Goal: Leave review/rating

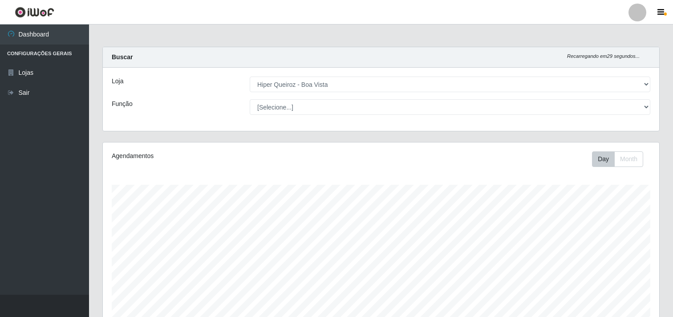
select select "514"
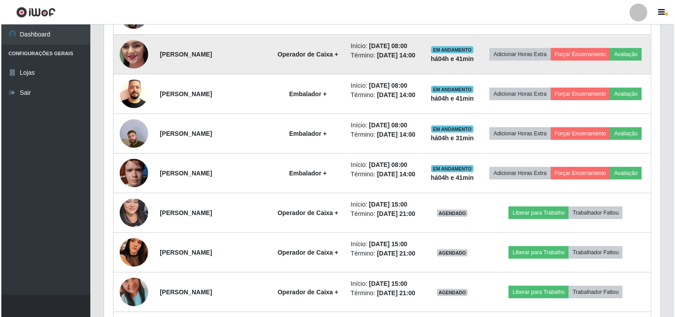
scroll to position [346, 0]
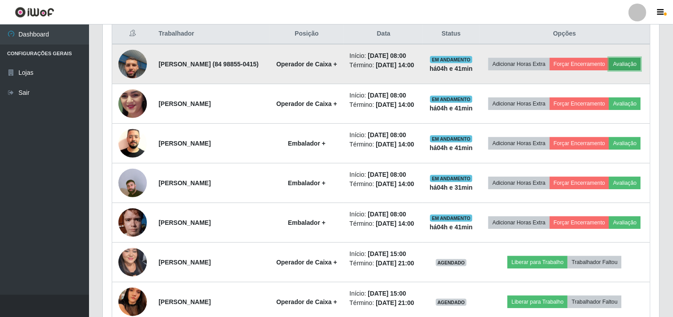
click at [609, 70] on button "Avaliação" at bounding box center [625, 64] width 32 height 12
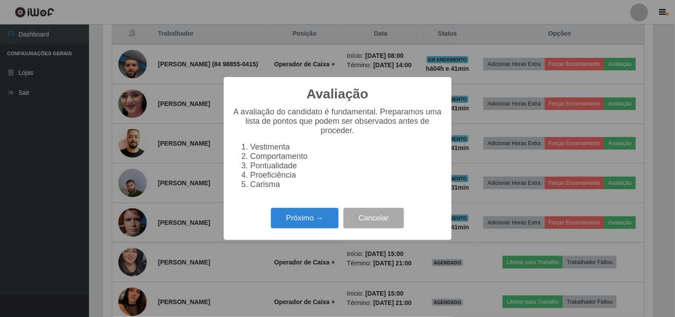
scroll to position [184, 551]
click at [317, 215] on button "Próximo →" at bounding box center [305, 218] width 68 height 21
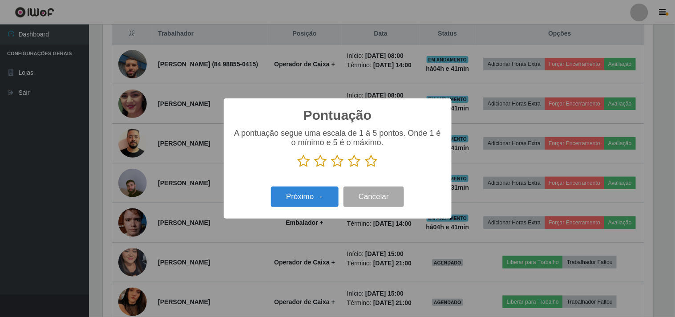
scroll to position [444983, 444616]
click at [374, 163] on icon at bounding box center [371, 160] width 12 height 13
click at [365, 168] on input "radio" at bounding box center [365, 168] width 0 height 0
click at [327, 192] on button "Próximo →" at bounding box center [305, 197] width 68 height 21
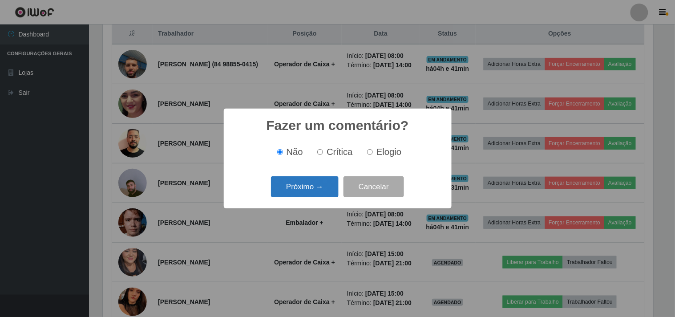
click at [313, 194] on button "Próximo →" at bounding box center [305, 186] width 68 height 21
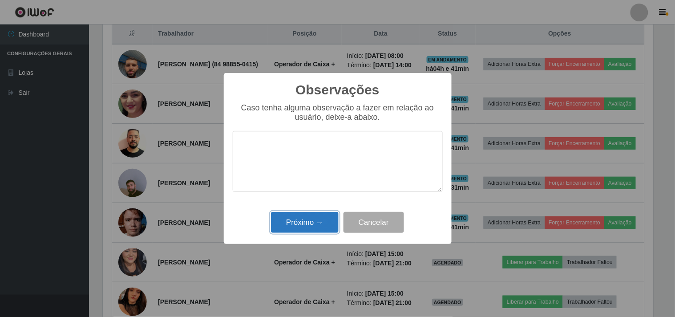
click at [326, 219] on button "Próximo →" at bounding box center [305, 222] width 68 height 21
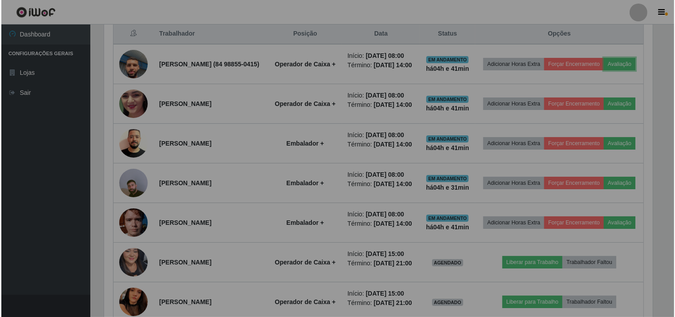
scroll to position [184, 556]
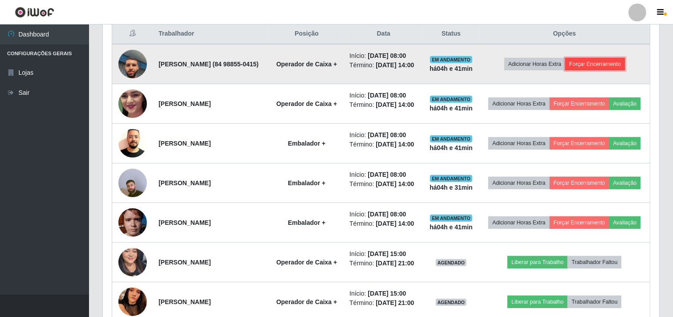
click at [609, 67] on button "Forçar Encerramento" at bounding box center [595, 64] width 60 height 12
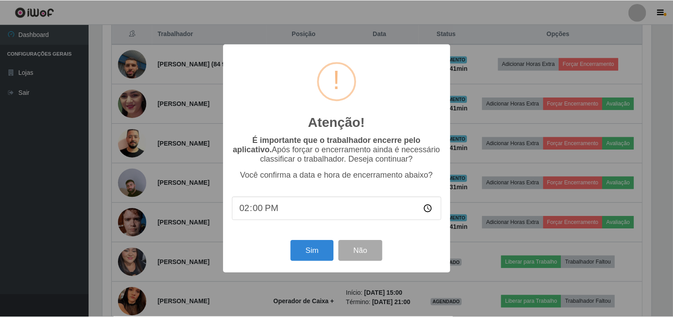
scroll to position [184, 551]
click at [306, 207] on input "14:00" at bounding box center [338, 209] width 210 height 24
type input "12:41"
click at [310, 250] on button "Sim" at bounding box center [313, 250] width 43 height 21
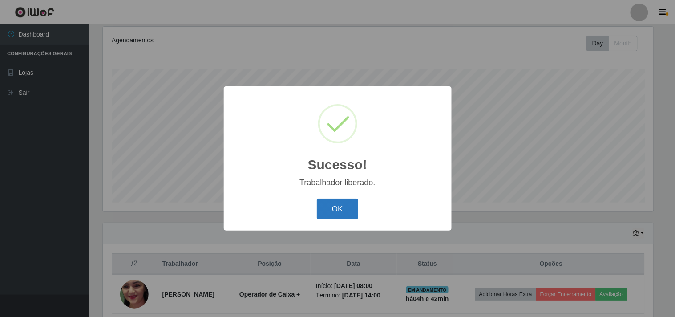
click at [331, 207] on button "OK" at bounding box center [337, 209] width 41 height 21
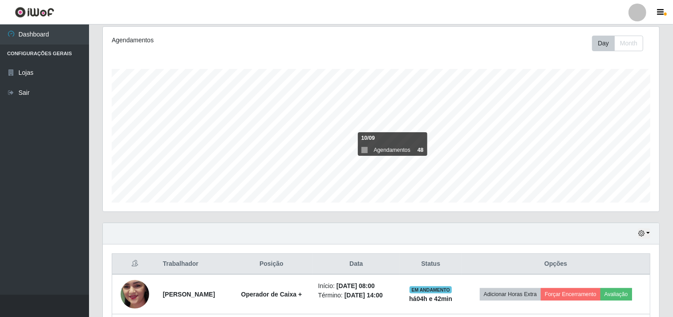
scroll to position [165, 0]
